Goal: Go to known website: Access a specific website the user already knows

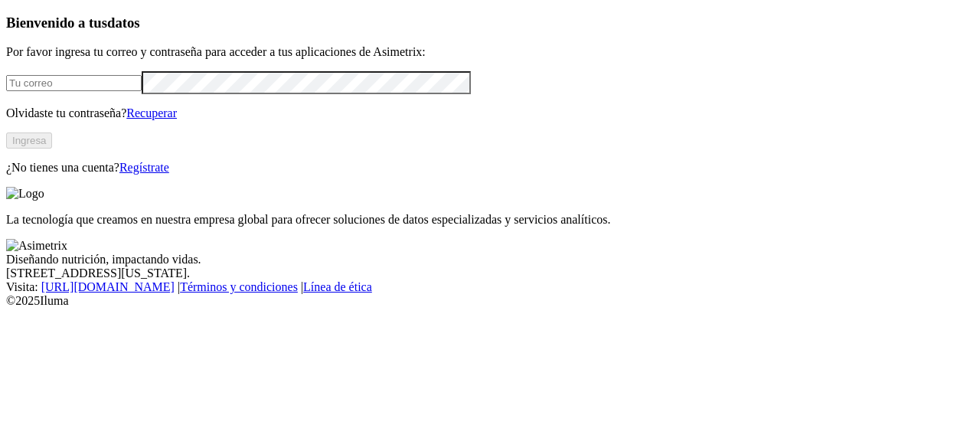
type input "[PERSON_NAME][EMAIL_ADDRESS][PERSON_NAME][DOMAIN_NAME]"
click at [52, 149] on button "Ingresa" at bounding box center [29, 141] width 46 height 16
